Goal: Task Accomplishment & Management: Manage account settings

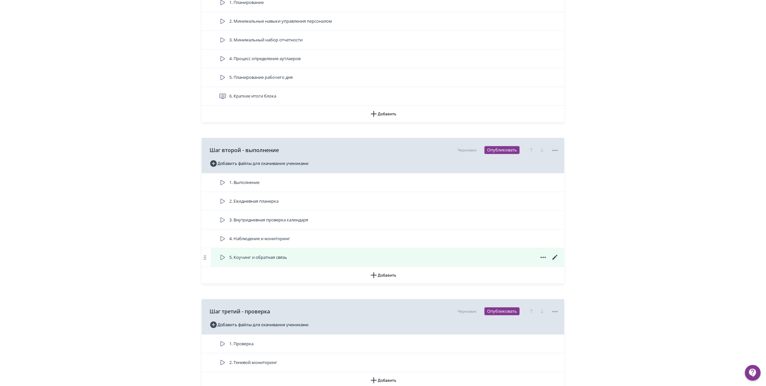
scroll to position [369, 0]
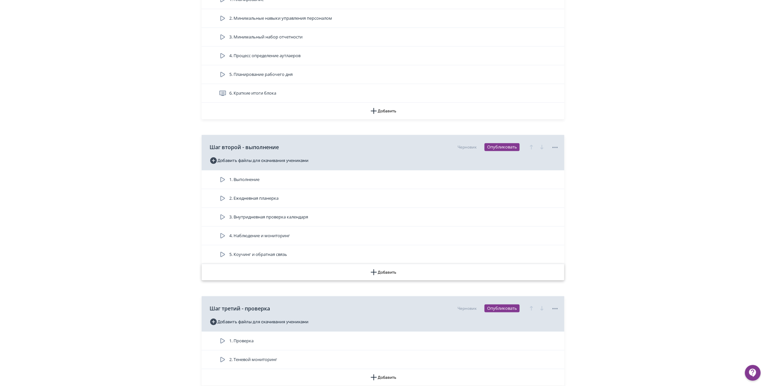
click at [376, 276] on icon "button" at bounding box center [374, 272] width 8 height 8
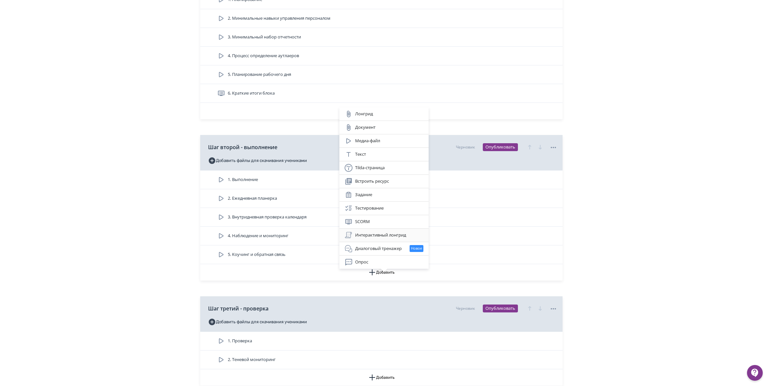
click at [369, 234] on div "Интерактивный лонгрид" at bounding box center [384, 235] width 79 height 8
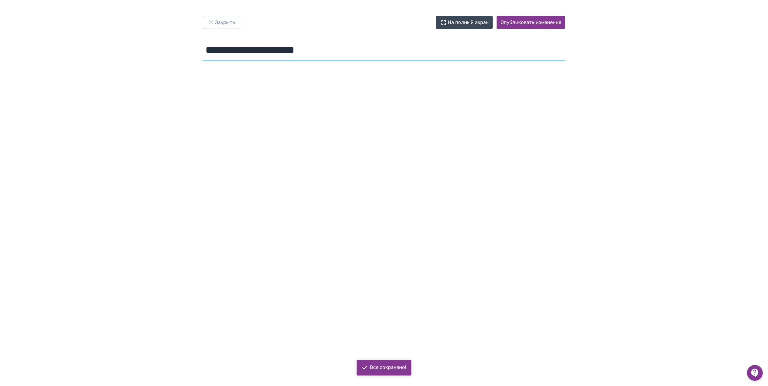
drag, startPoint x: 342, startPoint y: 53, endPoint x: 165, endPoint y: 56, distance: 177.3
click at [165, 56] on div "**********" at bounding box center [384, 193] width 768 height 354
type input "**********"
click at [517, 23] on button "Опубликовать изменения" at bounding box center [531, 22] width 69 height 13
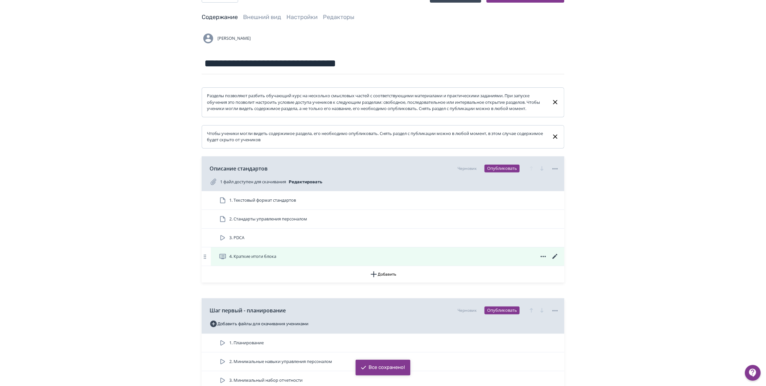
scroll to position [41, 0]
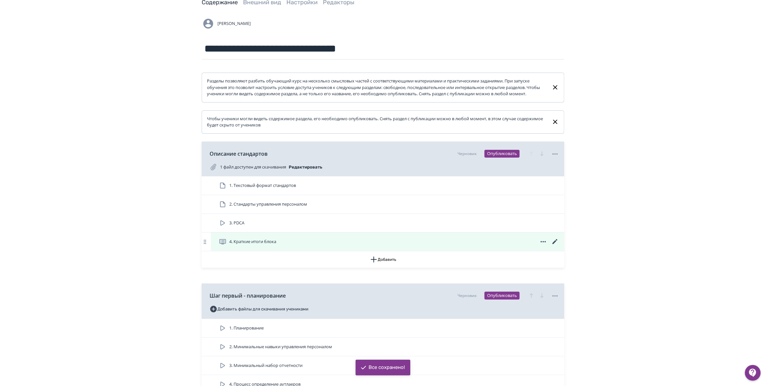
click at [293, 246] on div "4. Краткие итоги блока" at bounding box center [389, 242] width 340 height 8
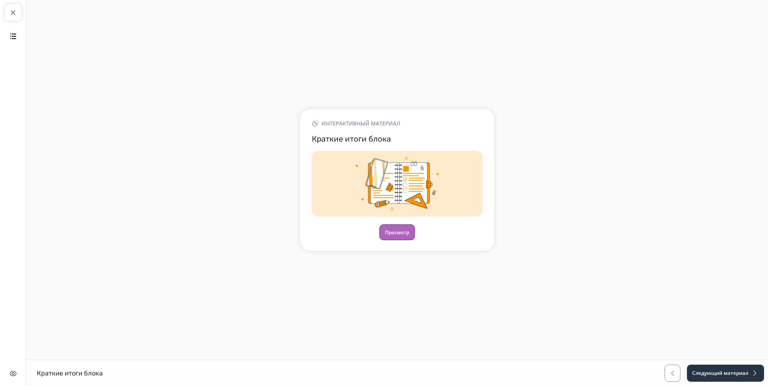
click at [396, 232] on button "Просмотр" at bounding box center [397, 232] width 35 height 16
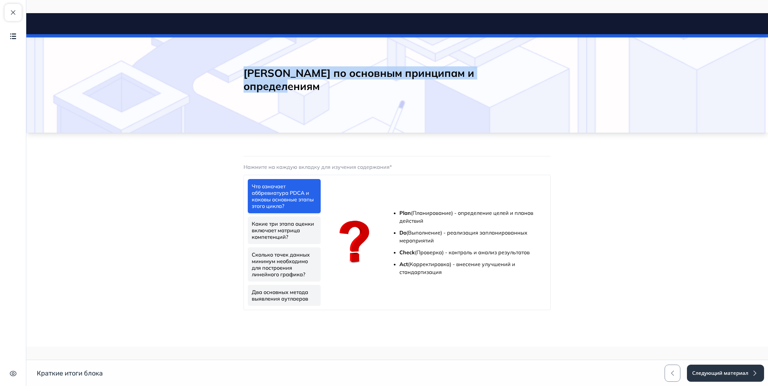
drag, startPoint x: 225, startPoint y: 79, endPoint x: 557, endPoint y: 65, distance: 332.2
click at [557, 65] on div "[PERSON_NAME] по основным принципам и определениям" at bounding box center [397, 83] width 742 height 98
copy h2 "[PERSON_NAME] по основным принципам и определениям"
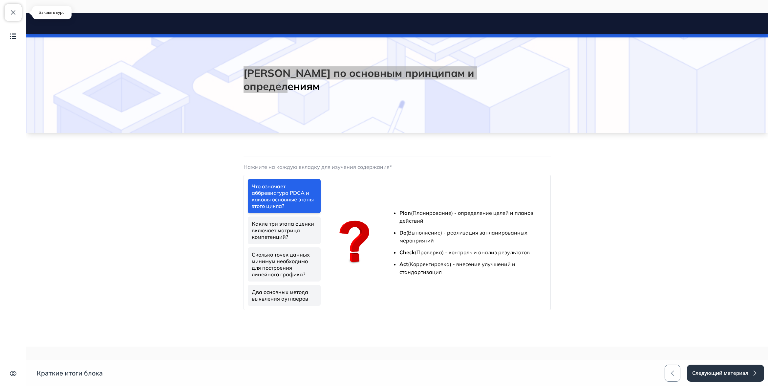
drag, startPoint x: 10, startPoint y: 12, endPoint x: 2, endPoint y: 10, distance: 8.1
click at [10, 12] on span "button" at bounding box center [13, 13] width 8 height 8
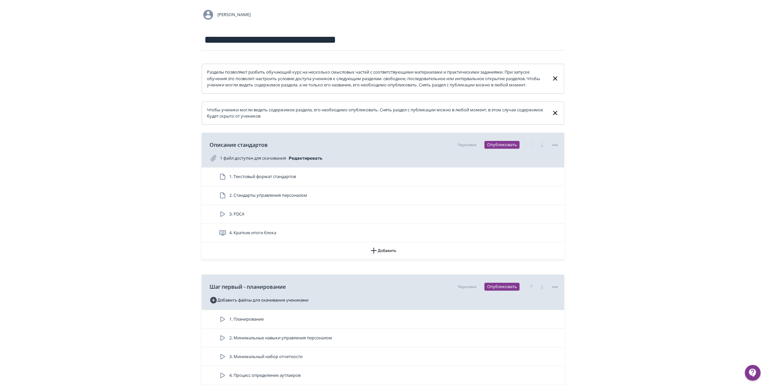
scroll to position [328, 0]
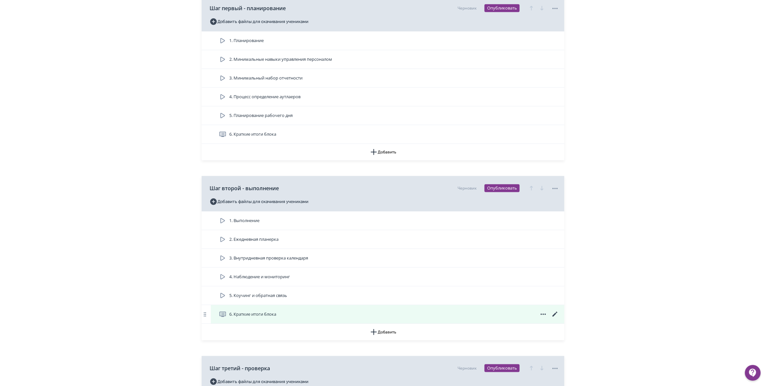
drag, startPoint x: 557, startPoint y: 319, endPoint x: 552, endPoint y: 317, distance: 5.3
click at [554, 318] on div "1. Выполнение 2. Ежедневная планерка 3. Внутридневная проверка календаря 4. Наб…" at bounding box center [383, 267] width 362 height 112
click at [557, 318] on icon at bounding box center [555, 314] width 8 height 8
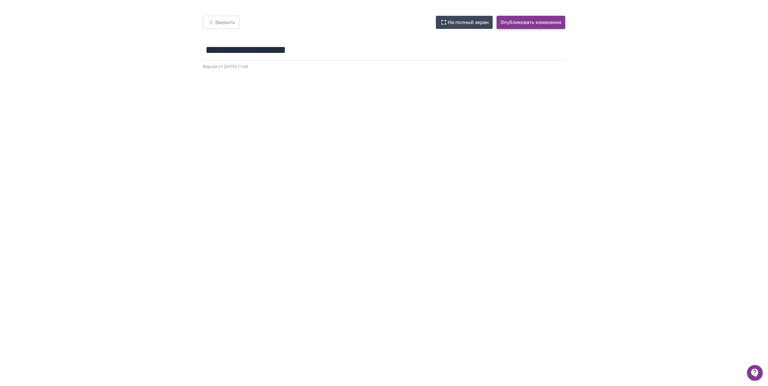
click at [514, 24] on button "Опубликовать изменения" at bounding box center [531, 22] width 69 height 13
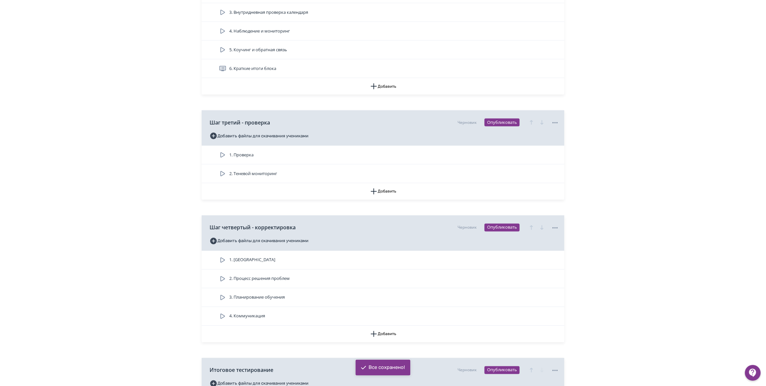
scroll to position [575, 0]
click at [372, 195] on icon "button" at bounding box center [374, 191] width 8 height 8
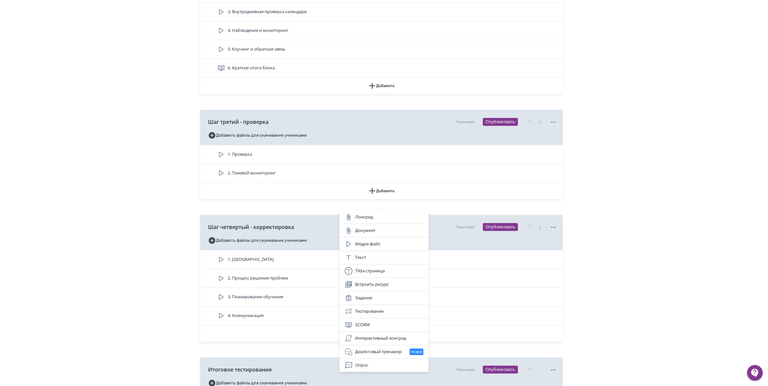
click at [139, 167] on div "Лонгрид Документ Медиа-файл Текст Tilda-страница Встроить ресурс Задание Тестир…" at bounding box center [384, 193] width 768 height 386
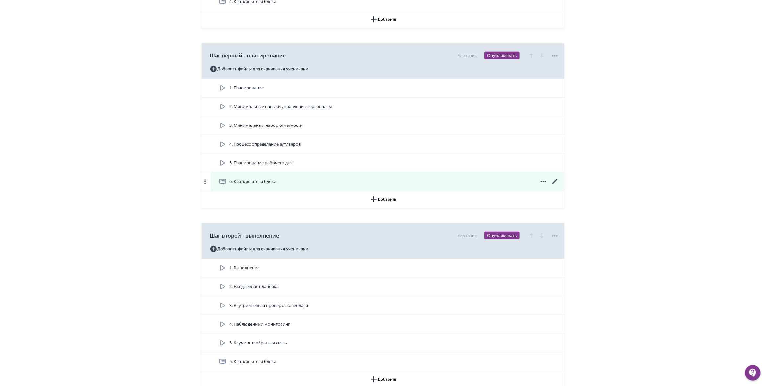
scroll to position [328, 0]
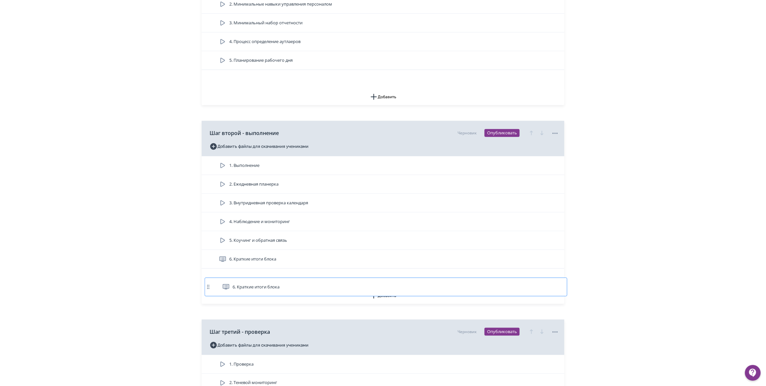
drag, startPoint x: 290, startPoint y: 141, endPoint x: 292, endPoint y: 288, distance: 147.8
click at [292, 288] on div "Разделы позволяют разбить обучающий курс на несколько смысловых частей с соотве…" at bounding box center [383, 183] width 362 height 907
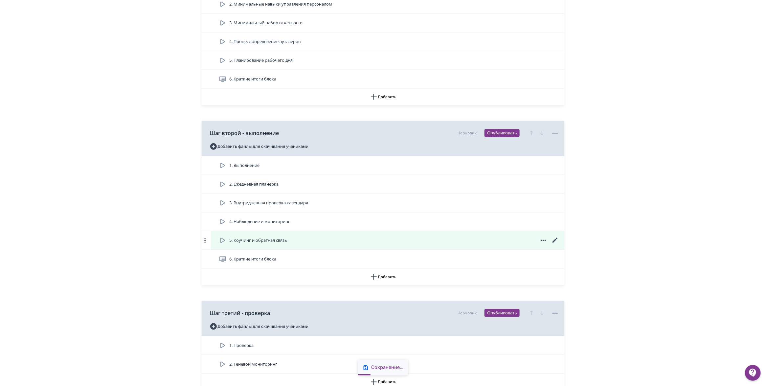
scroll to position [365, 0]
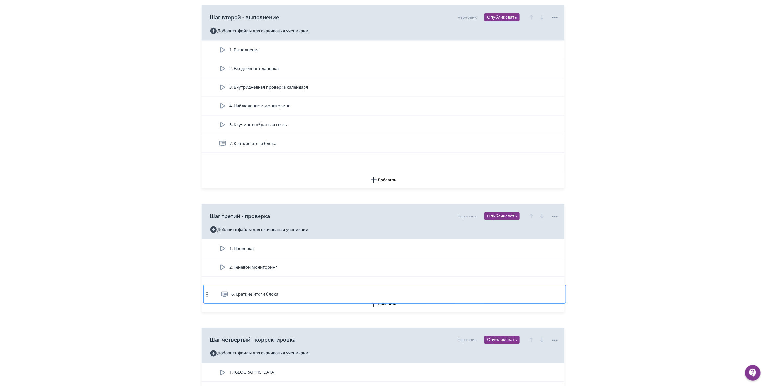
drag, startPoint x: 318, startPoint y: 267, endPoint x: 319, endPoint y: 298, distance: 31.2
click at [319, 298] on div "Разделы позволяют разбить обучающий курс на несколько смысловых частей с соотве…" at bounding box center [383, 86] width 362 height 907
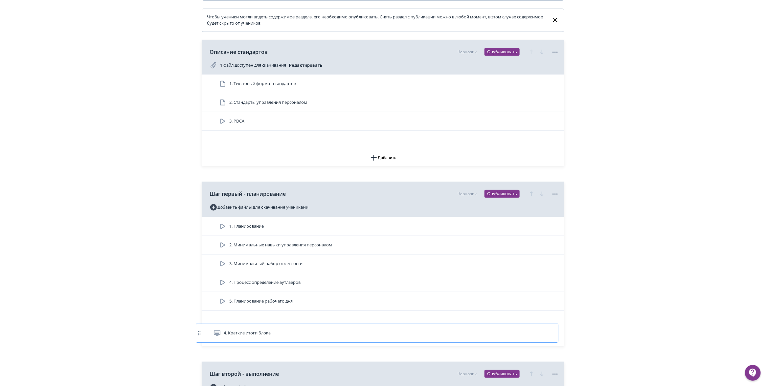
drag, startPoint x: 276, startPoint y: 217, endPoint x: 270, endPoint y: 338, distance: 120.3
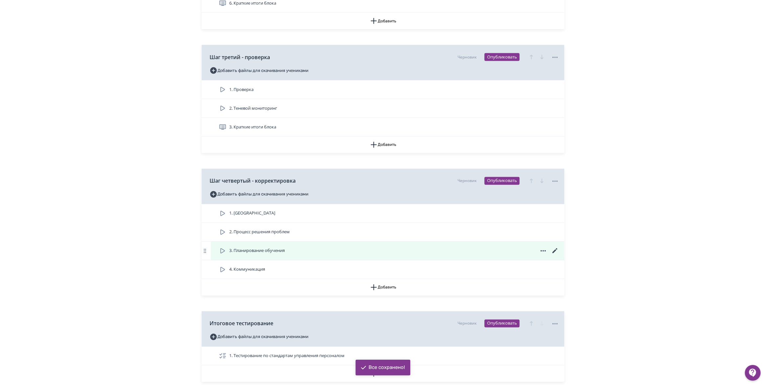
scroll to position [641, 0]
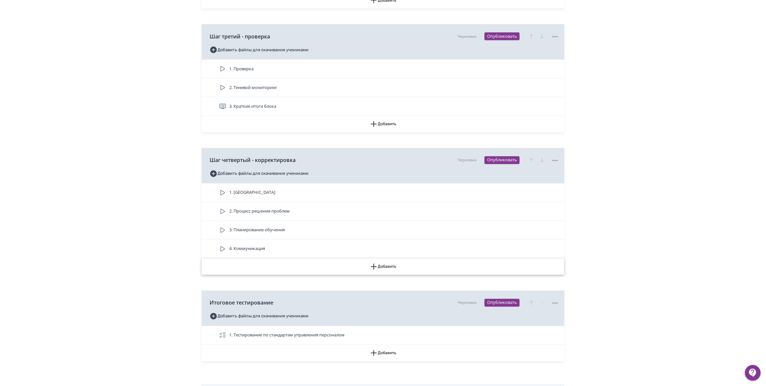
click at [375, 271] on icon "button" at bounding box center [374, 267] width 8 height 8
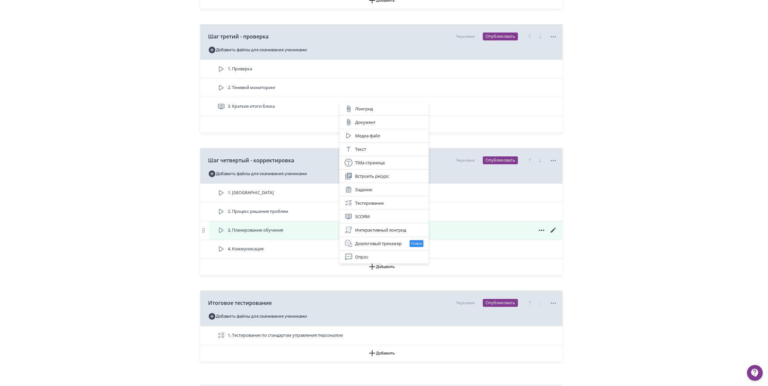
drag, startPoint x: 376, startPoint y: 232, endPoint x: 379, endPoint y: 235, distance: 3.7
click at [374, 230] on div "Интерактивный лонгрид" at bounding box center [384, 230] width 79 height 8
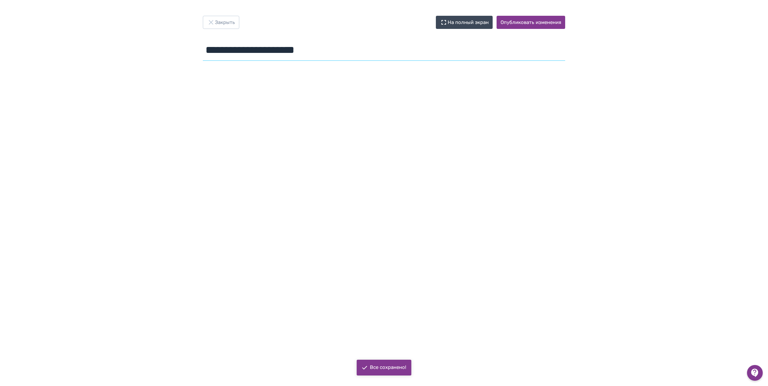
click at [273, 52] on input "**********" at bounding box center [384, 49] width 362 height 21
drag, startPoint x: 334, startPoint y: 50, endPoint x: 158, endPoint y: 56, distance: 176.4
click at [158, 56] on div "**********" at bounding box center [384, 193] width 768 height 354
type input "**********"
click at [555, 20] on button "Опубликовать изменения" at bounding box center [531, 22] width 69 height 13
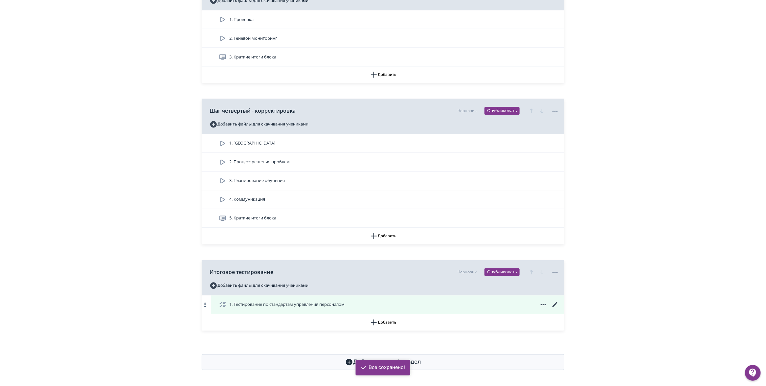
scroll to position [699, 0]
click at [554, 303] on icon at bounding box center [555, 305] width 8 height 8
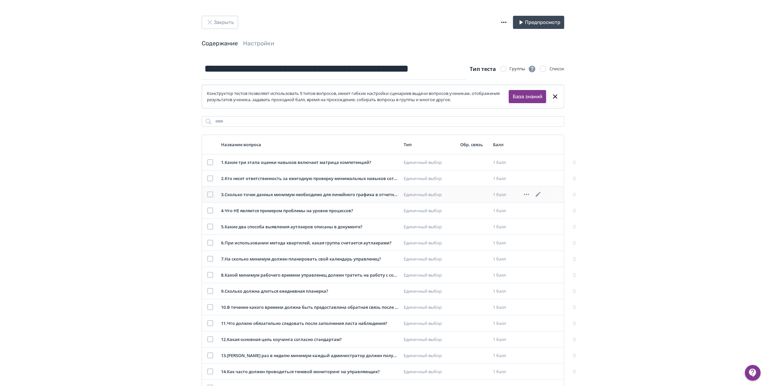
click at [535, 194] on icon at bounding box center [538, 194] width 8 height 8
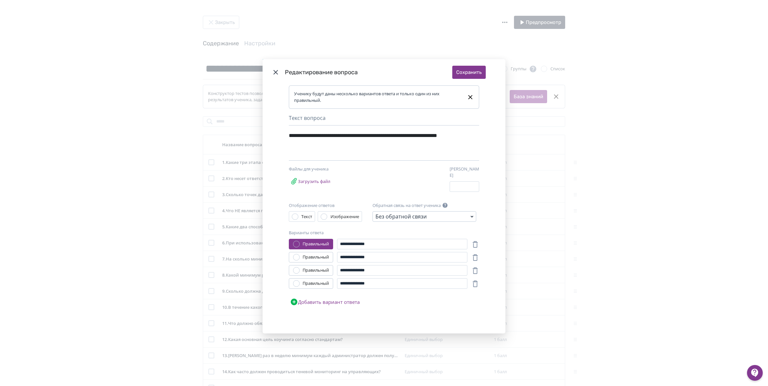
click at [296, 271] on div "Modal" at bounding box center [296, 270] width 7 height 7
click at [463, 78] on button "Сохранить" at bounding box center [468, 72] width 33 height 13
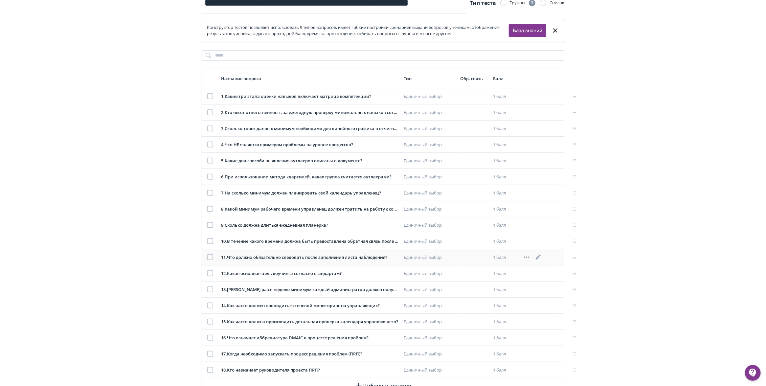
scroll to position [82, 0]
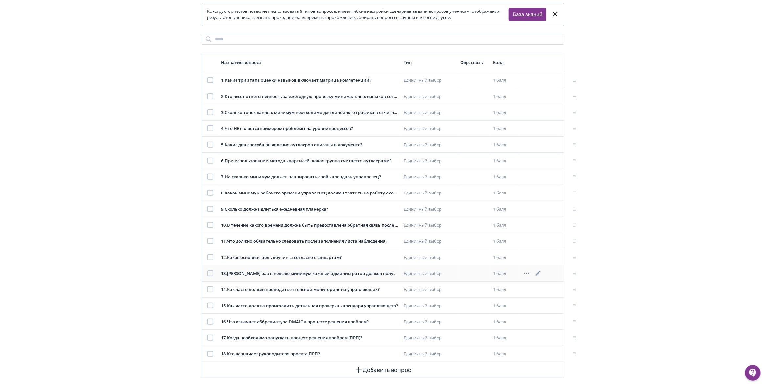
click at [537, 274] on icon at bounding box center [538, 273] width 8 height 8
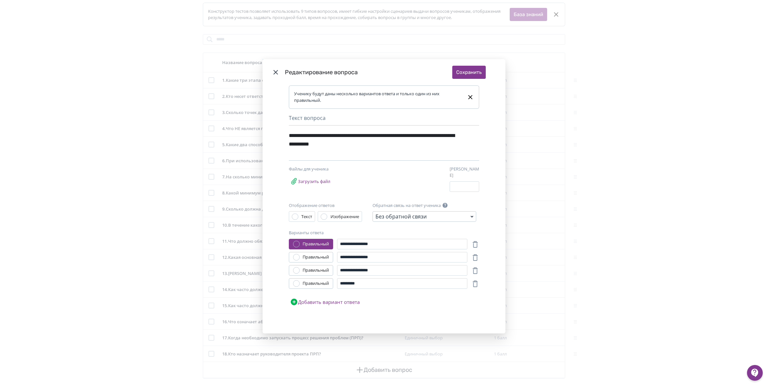
click at [601, 183] on div "**********" at bounding box center [384, 193] width 768 height 386
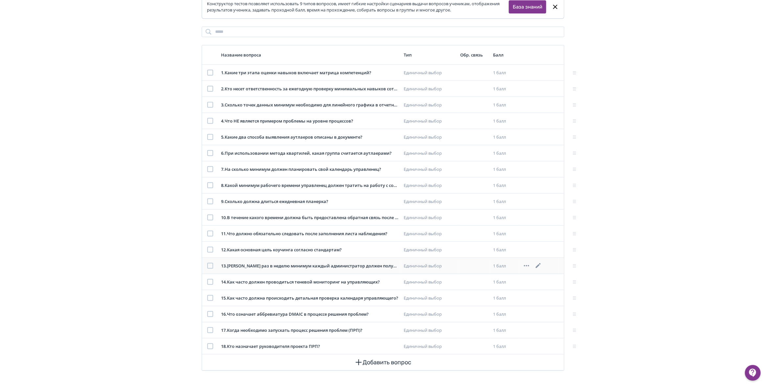
scroll to position [92, 0]
click at [539, 297] on icon at bounding box center [537, 297] width 5 height 5
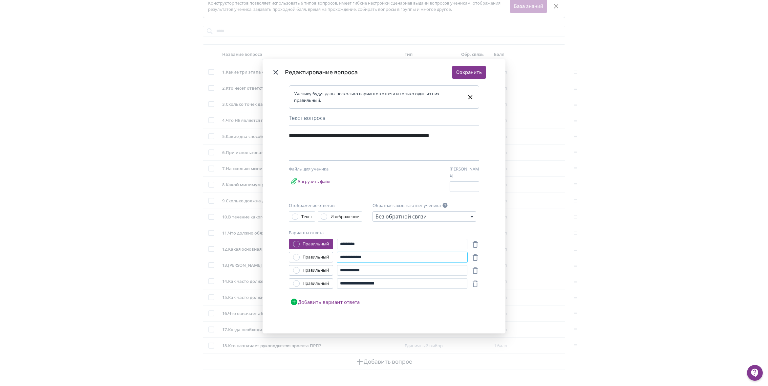
click at [355, 257] on input "**********" at bounding box center [402, 257] width 130 height 11
click at [297, 257] on div "Modal" at bounding box center [296, 257] width 7 height 7
click at [471, 73] on button "Сохранить" at bounding box center [468, 72] width 33 height 13
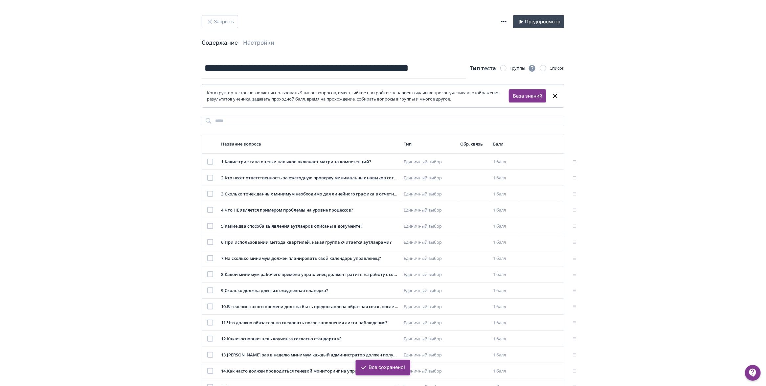
scroll to position [0, 0]
click at [220, 27] on button "Закрыть" at bounding box center [220, 22] width 36 height 13
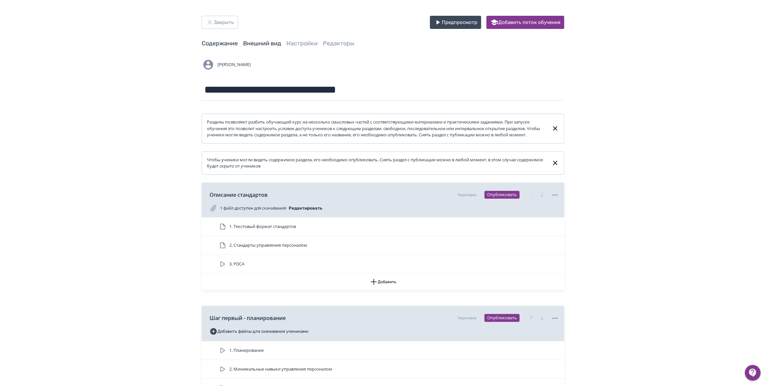
click at [253, 45] on link "Внешний вид" at bounding box center [262, 43] width 38 height 7
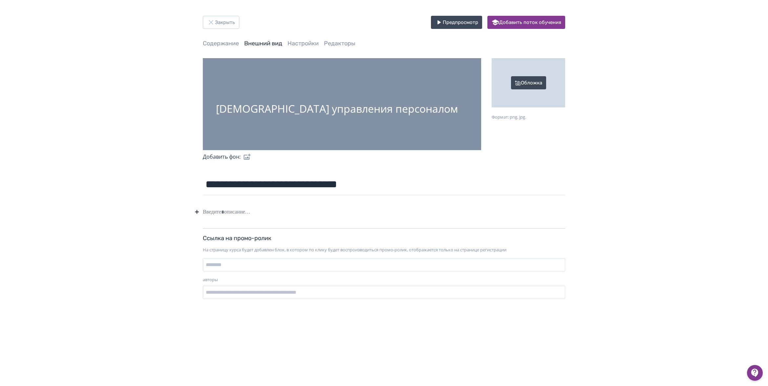
click at [533, 90] on div "Обложка" at bounding box center [529, 82] width 74 height 49
click at [0, 0] on input "Обложка Формат: png, jpg." at bounding box center [0, 0] width 0 height 0
click at [543, 76] on div "Обложка" at bounding box center [529, 82] width 74 height 49
click at [0, 0] on input "Обложка Формат: png, jpg." at bounding box center [0, 0] width 0 height 0
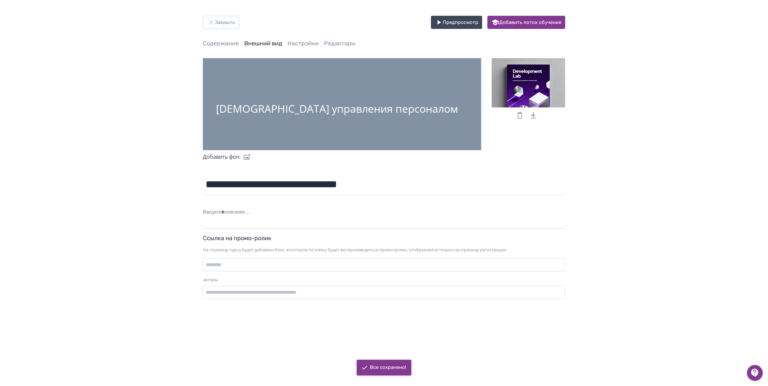
click at [520, 114] on icon at bounding box center [520, 115] width 8 height 8
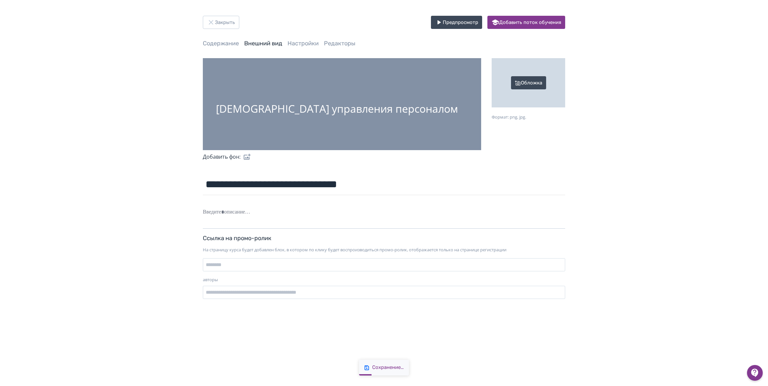
click at [523, 81] on div "Обложка" at bounding box center [529, 82] width 74 height 49
click at [0, 0] on input "Обложка Формат: png, jpg." at bounding box center [0, 0] width 0 height 0
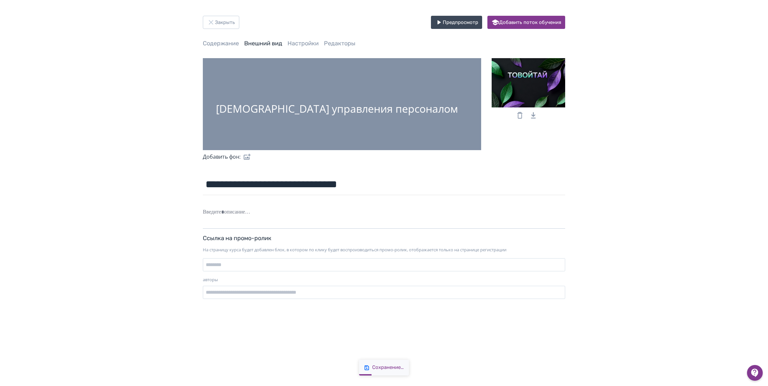
click at [541, 83] on div at bounding box center [529, 82] width 74 height 49
click at [0, 0] on input "file" at bounding box center [0, 0] width 0 height 0
click at [551, 84] on div at bounding box center [529, 82] width 74 height 49
click at [0, 0] on input "file" at bounding box center [0, 0] width 0 height 0
click at [229, 24] on button "Закрыть" at bounding box center [221, 22] width 36 height 13
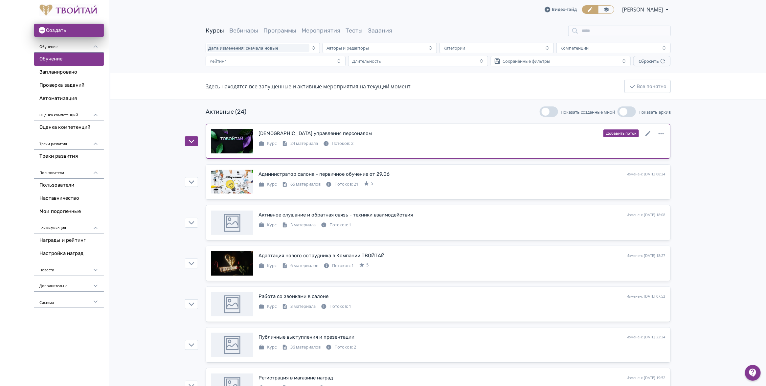
click at [378, 141] on div "Курс 24 материала Потоков: 2" at bounding box center [461, 143] width 406 height 8
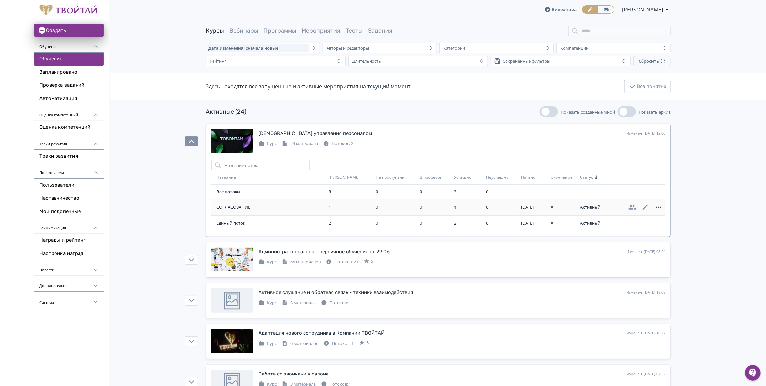
click at [658, 207] on icon at bounding box center [658, 206] width 5 height 1
click at [641, 206] on div "Удалить" at bounding box center [638, 207] width 27 height 13
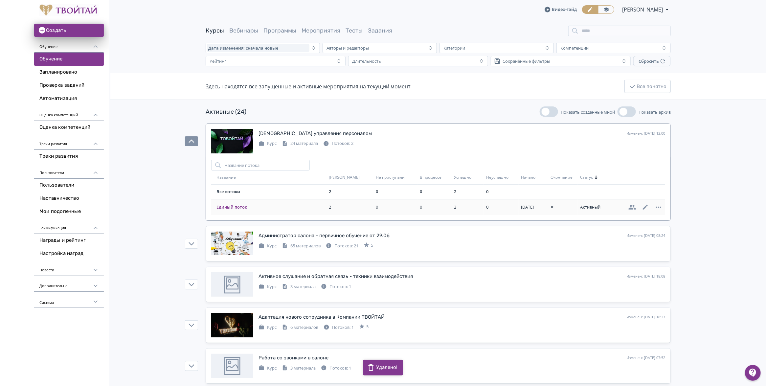
click at [232, 207] on span "Единый поток" at bounding box center [271, 207] width 110 height 7
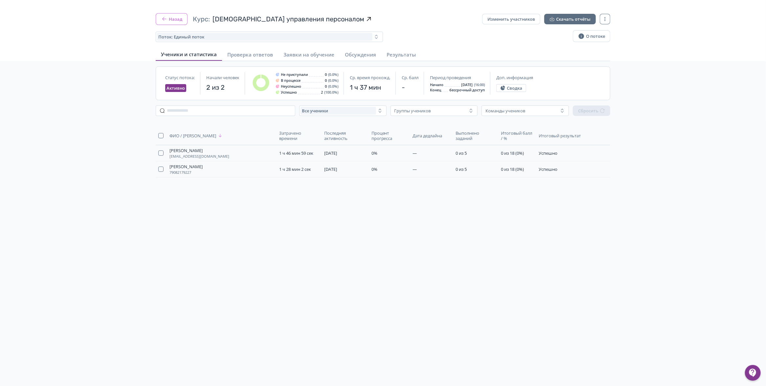
click at [169, 20] on button "Назад" at bounding box center [172, 19] width 32 height 12
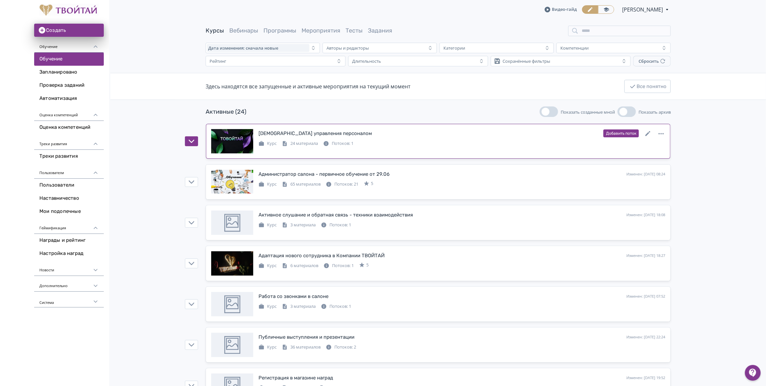
click at [399, 142] on div "Курс 24 материала Потоков: 1" at bounding box center [461, 143] width 406 height 8
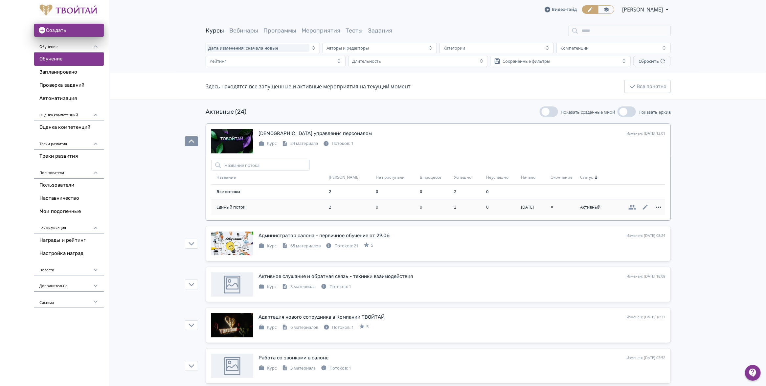
click at [659, 207] on icon at bounding box center [658, 207] width 8 height 8
drag, startPoint x: 639, startPoint y: 206, endPoint x: 395, endPoint y: 92, distance: 269.4
click at [639, 206] on div "Удалить" at bounding box center [638, 207] width 27 height 13
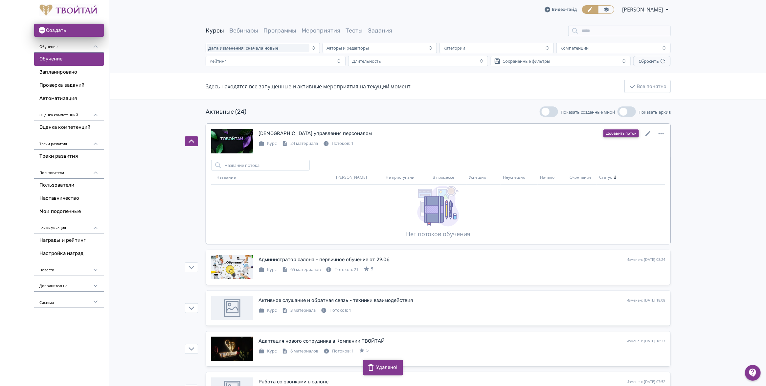
click at [625, 132] on button "Добавить поток" at bounding box center [620, 133] width 35 height 8
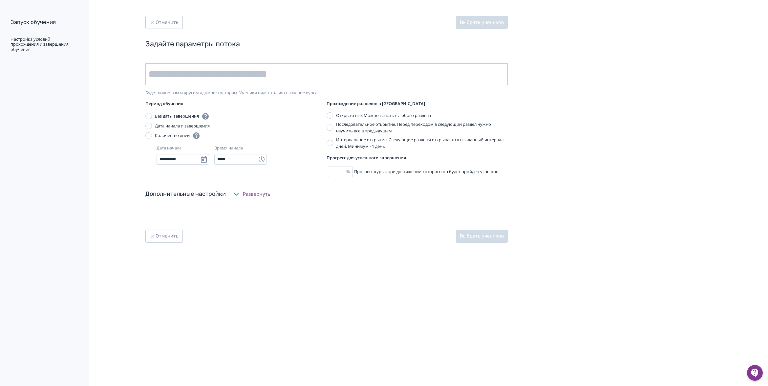
click at [188, 77] on input "text" at bounding box center [326, 74] width 362 height 22
type input "**********"
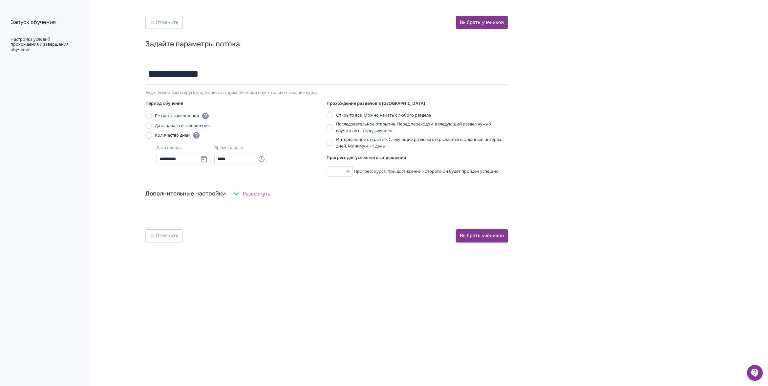
click at [476, 236] on button "Выбрать учеников" at bounding box center [482, 235] width 52 height 13
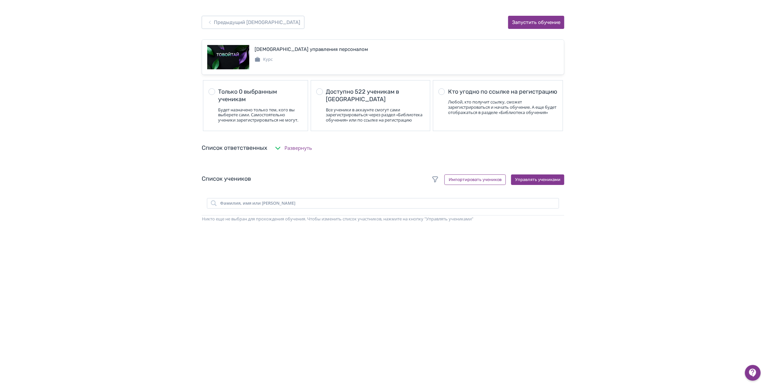
click at [496, 96] on div "Кто угодно по ссылке на регистрацию" at bounding box center [502, 92] width 109 height 8
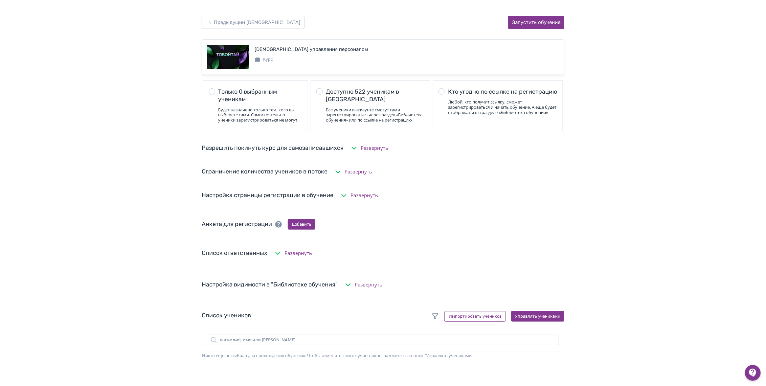
click at [388, 117] on div "Все ученики в аккаунте смогут сами зарегистрироваться через раздел «Библиотека …" at bounding box center [375, 114] width 98 height 15
click at [488, 115] on div "Любой, кто получит ссылку, сможет зарегистрироваться и начать обучение. А еще б…" at bounding box center [502, 106] width 109 height 15
click at [538, 321] on button "Управлять учениками" at bounding box center [537, 316] width 53 height 11
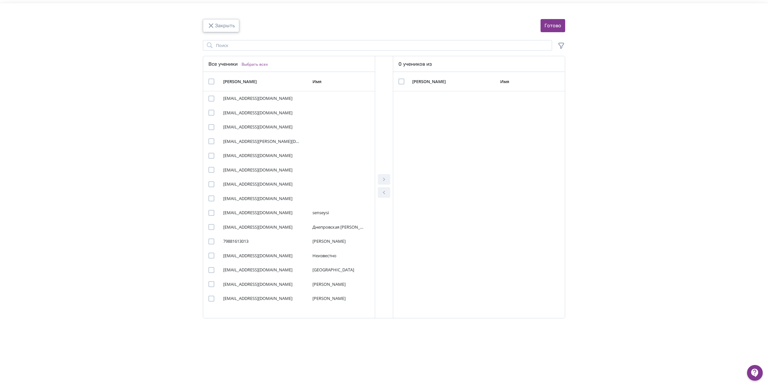
click at [212, 23] on icon "Modal" at bounding box center [211, 26] width 8 height 8
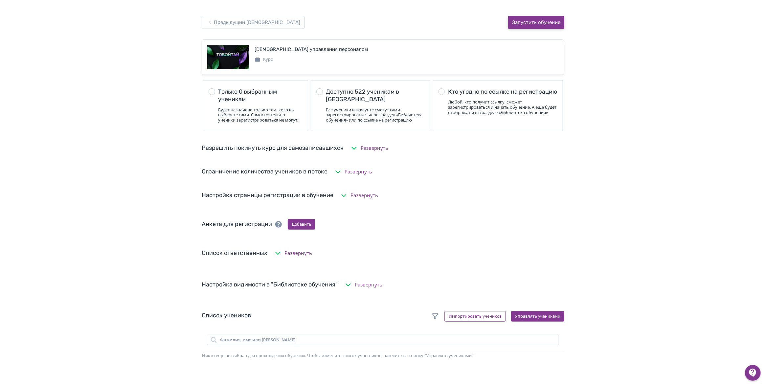
click at [538, 23] on button "Запустить обучение" at bounding box center [536, 22] width 56 height 13
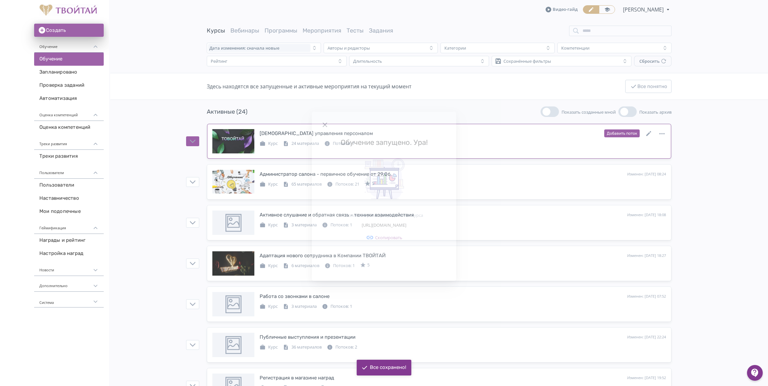
drag, startPoint x: 508, startPoint y: 150, endPoint x: 471, endPoint y: 158, distance: 37.3
click at [507, 150] on div "Обучение запущено. Ура! Ссылка на регистрацию в поток курса [URL][DOMAIN_NAME] …" at bounding box center [384, 193] width 768 height 386
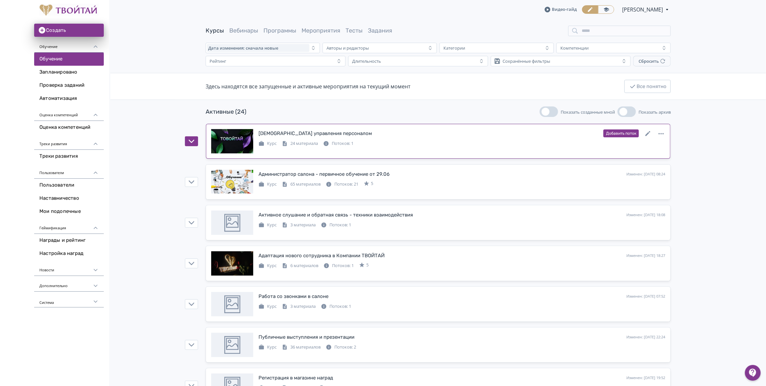
click at [403, 128] on link "Стандарты управления персоналом Изменен: [DATE] 12:02 Добавить поток Курс 24 ма…" at bounding box center [438, 141] width 464 height 35
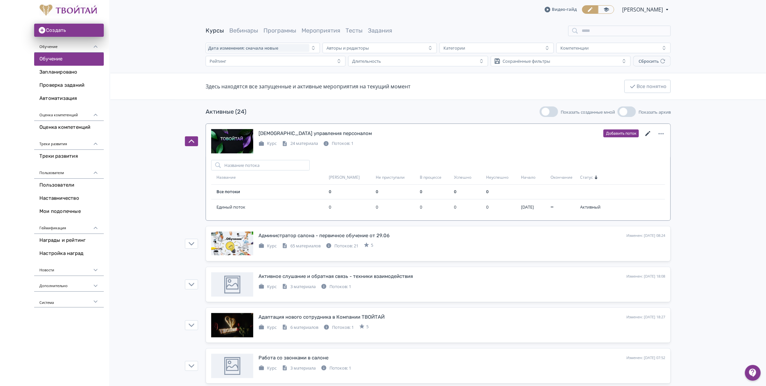
click at [649, 133] on icon at bounding box center [647, 133] width 5 height 5
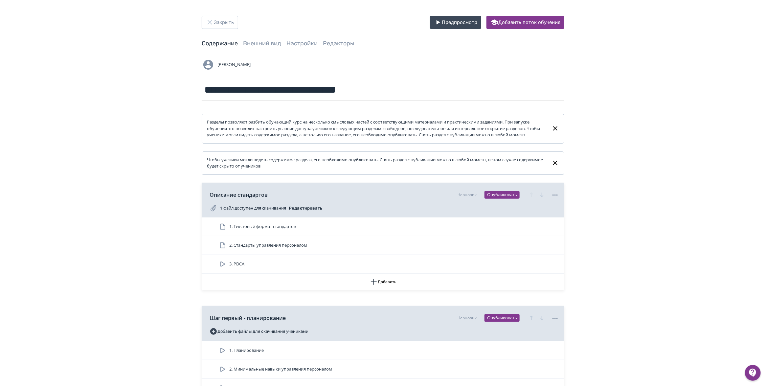
drag, startPoint x: 256, startPoint y: 43, endPoint x: 281, endPoint y: 49, distance: 25.0
click at [256, 43] on link "Внешний вид" at bounding box center [262, 43] width 38 height 7
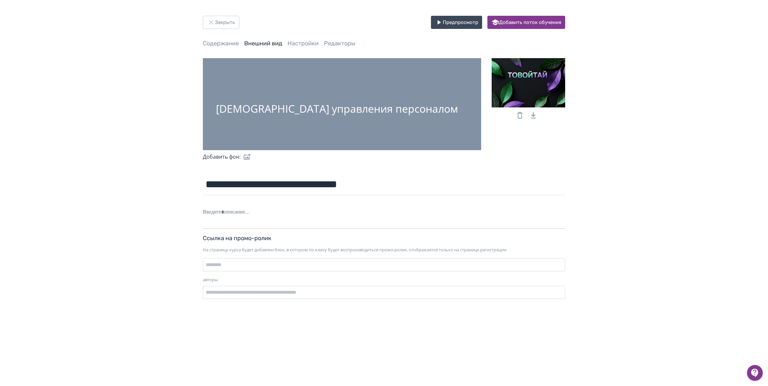
click at [516, 114] on icon at bounding box center [520, 115] width 8 height 8
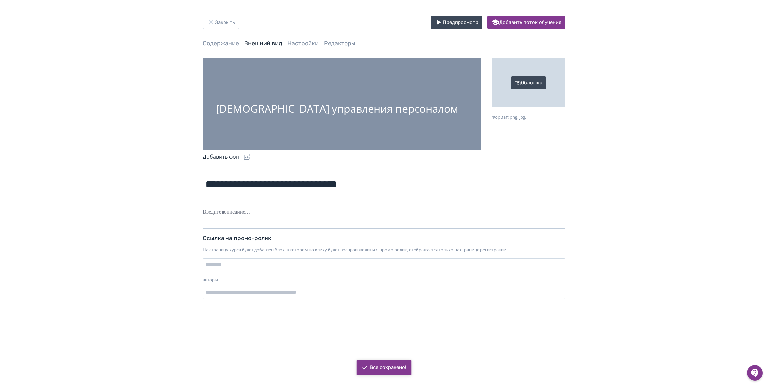
click at [523, 89] on div "Обложка" at bounding box center [529, 82] width 74 height 49
click at [0, 0] on input "Обложка Формат: png, jpg." at bounding box center [0, 0] width 0 height 0
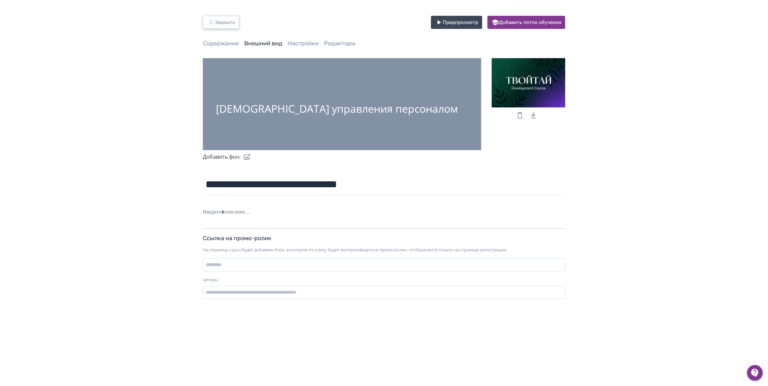
click at [219, 23] on button "Закрыть" at bounding box center [221, 22] width 36 height 13
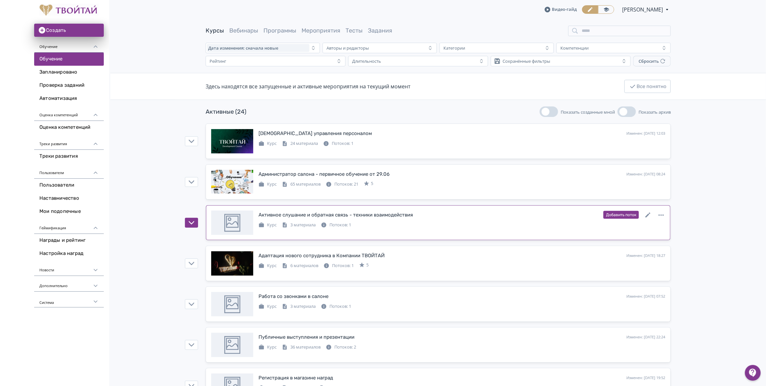
drag, startPoint x: 363, startPoint y: 229, endPoint x: 373, endPoint y: 229, distance: 9.2
click at [363, 229] on div "Активное слушание и обратная связь - техники взаимодействия Изменен: [DATE] 18:…" at bounding box center [438, 222] width 454 height 24
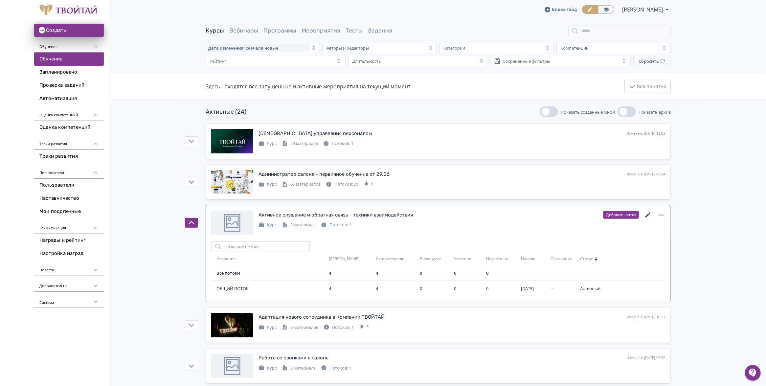
click at [645, 218] on icon at bounding box center [648, 215] width 8 height 8
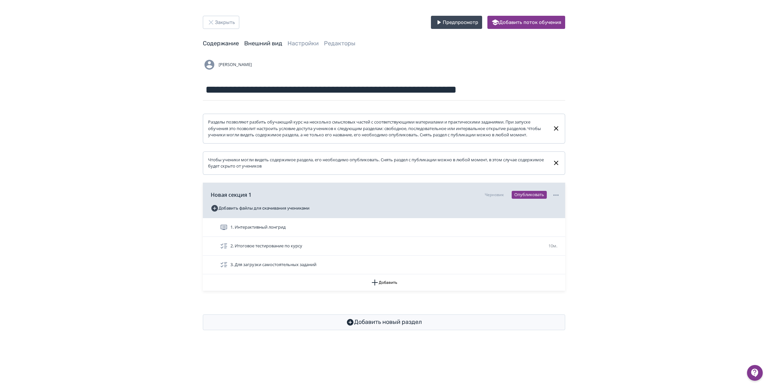
click at [274, 41] on link "Внешний вид" at bounding box center [263, 43] width 38 height 7
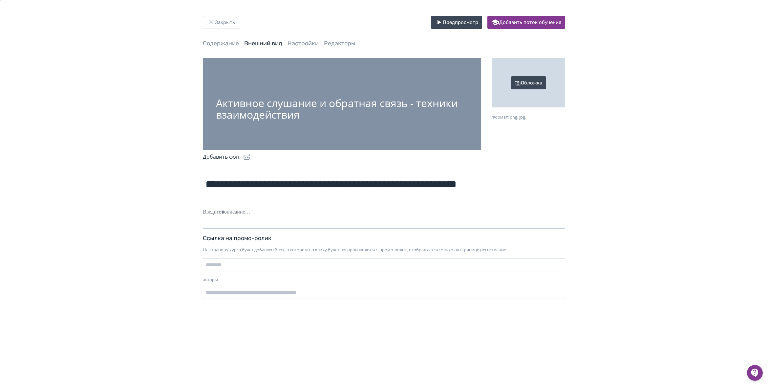
click at [522, 81] on div "Обложка" at bounding box center [529, 82] width 74 height 49
click at [0, 0] on input "Обложка Формат: png, jpg." at bounding box center [0, 0] width 0 height 0
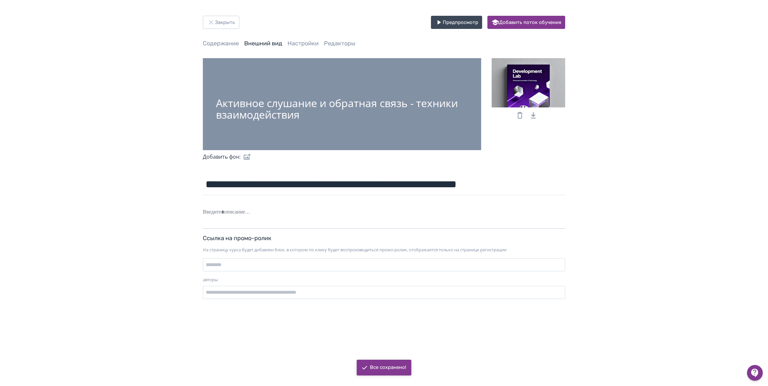
click at [539, 86] on div at bounding box center [529, 82] width 74 height 49
click at [0, 0] on input "file" at bounding box center [0, 0] width 0 height 0
click at [596, 128] on div "**********" at bounding box center [384, 160] width 768 height 320
click at [229, 22] on button "Закрыть" at bounding box center [221, 22] width 36 height 13
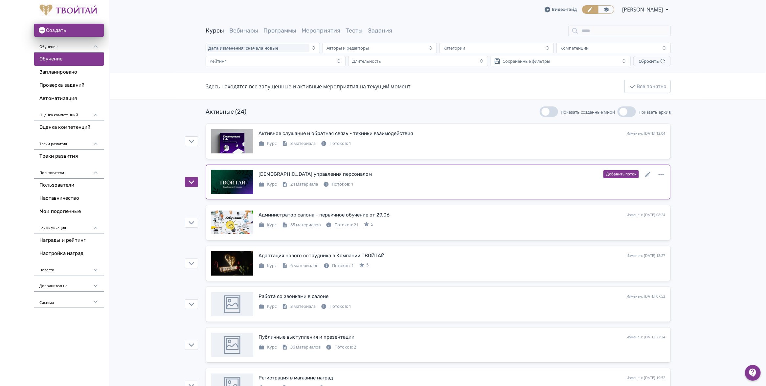
click at [285, 193] on div "Стандарты управления персоналом Изменен: [DATE] 12:03 Добавить поток Курс 24 ма…" at bounding box center [438, 182] width 454 height 24
